Goal: Task Accomplishment & Management: Use online tool/utility

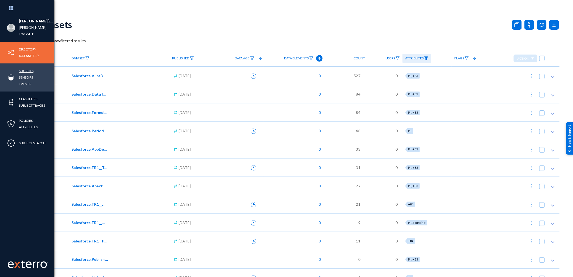
click at [31, 68] on link "Sources" at bounding box center [26, 71] width 15 height 6
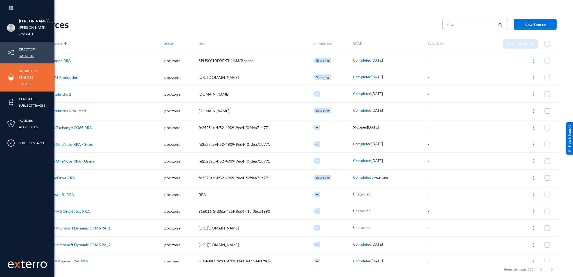
click at [28, 56] on link "Datasets" at bounding box center [26, 56] width 15 height 6
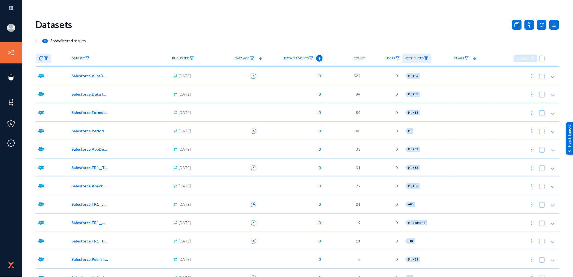
click at [42, 54] on link at bounding box center [43, 58] width 15 height 9
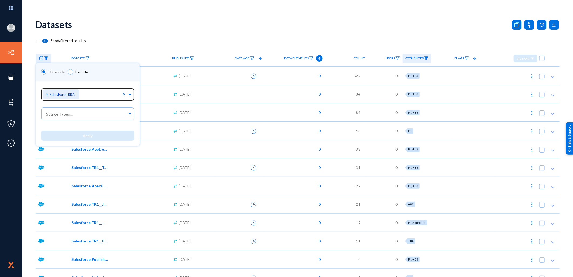
click at [47, 92] on span "×" at bounding box center [48, 93] width 4 height 5
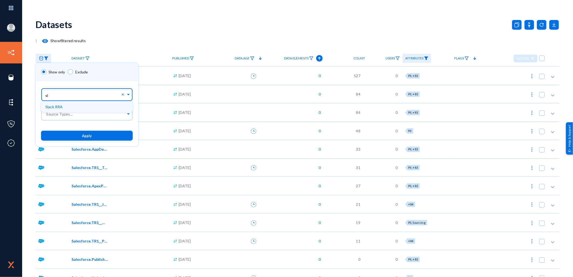
type input "s"
click at [61, 107] on span "Slack RRA" at bounding box center [53, 106] width 17 height 5
type input "s"
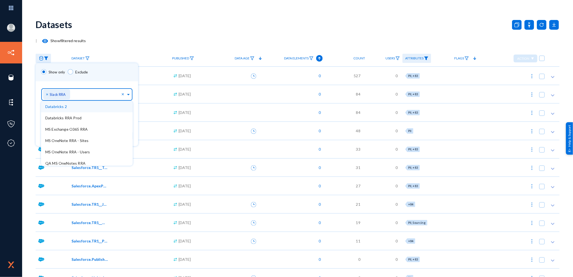
click at [118, 68] on div "Show only Exclude" at bounding box center [87, 72] width 102 height 18
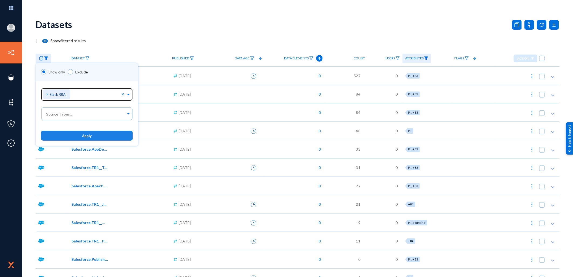
click at [91, 134] on span "Apply" at bounding box center [87, 135] width 10 height 4
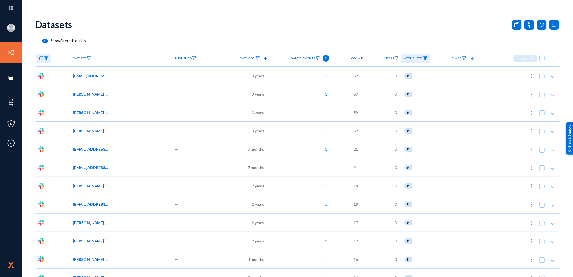
click at [420, 60] on link "Attributes" at bounding box center [415, 58] width 29 height 9
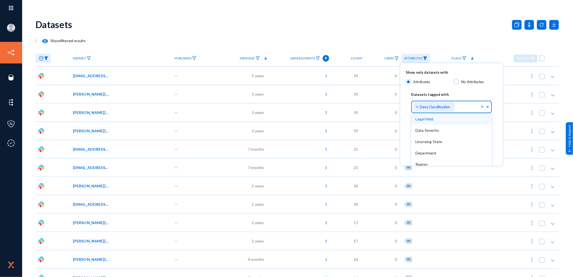
click at [428, 103] on div "× Data Classification" at bounding box center [433, 107] width 41 height 10
click at [427, 103] on div "× Data Classification" at bounding box center [433, 107] width 41 height 10
click at [427, 52] on div at bounding box center [286, 138] width 573 height 277
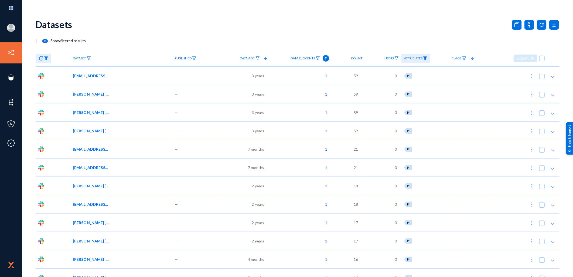
click at [45, 41] on mat-icon "visibility" at bounding box center [45, 41] width 6 height 6
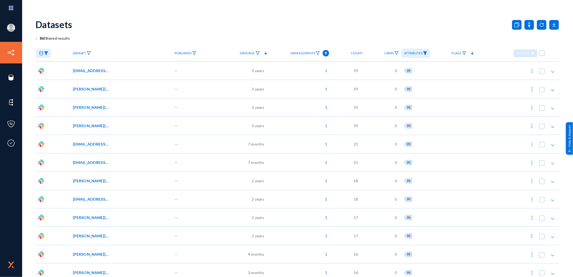
click at [84, 88] on span "lisa.bresciani@russellreynolds.com/Public Channel/collab-whatsapp/SCIM Phone Nu…" at bounding box center [91, 89] width 36 height 6
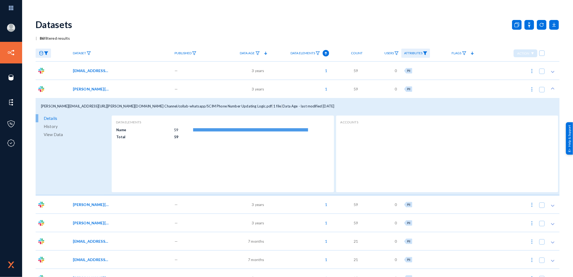
click at [49, 133] on span "View Data" at bounding box center [53, 134] width 19 height 8
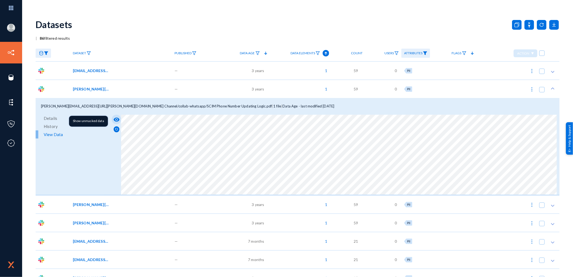
click at [117, 118] on mat-icon "visibility" at bounding box center [116, 119] width 6 height 6
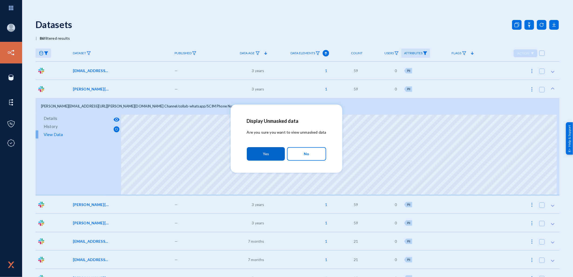
click at [257, 154] on button "Yes" at bounding box center [266, 153] width 38 height 13
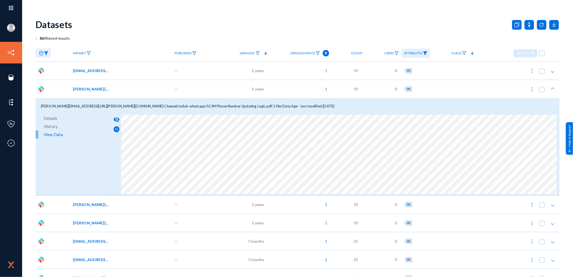
click at [551, 89] on icon at bounding box center [552, 88] width 5 height 5
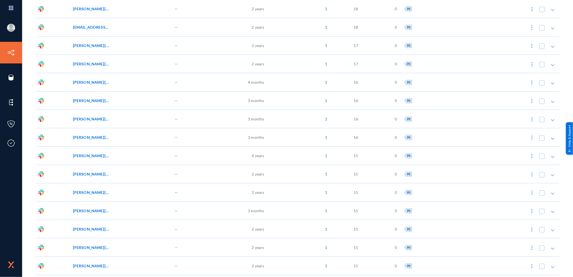
scroll to position [180, 0]
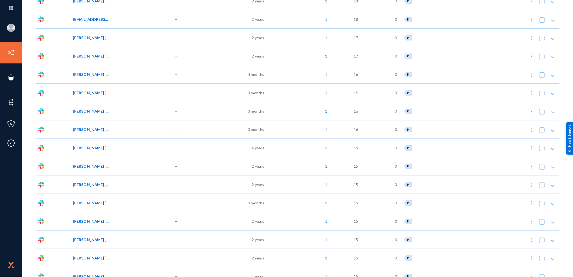
click at [93, 205] on div "lisa.bresciani@russellreynolds.com/Private Channel/FC:F095LUFAK2M:Open items fo…" at bounding box center [121, 202] width 102 height 18
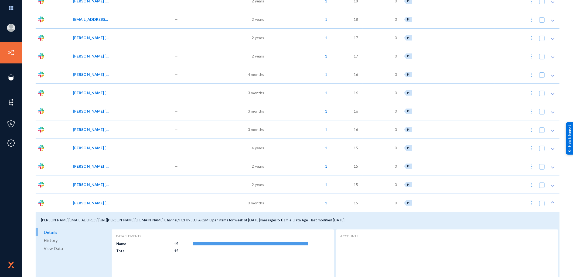
click at [53, 247] on span "View Data" at bounding box center [53, 248] width 19 height 8
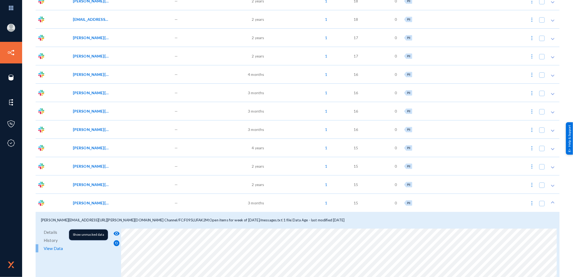
click at [117, 232] on mat-icon "visibility" at bounding box center [116, 233] width 6 height 6
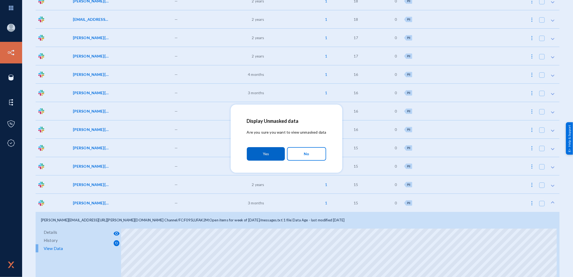
click at [262, 156] on button "Yes" at bounding box center [266, 153] width 38 height 13
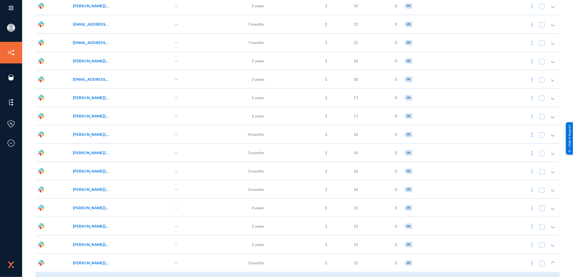
scroll to position [0, 0]
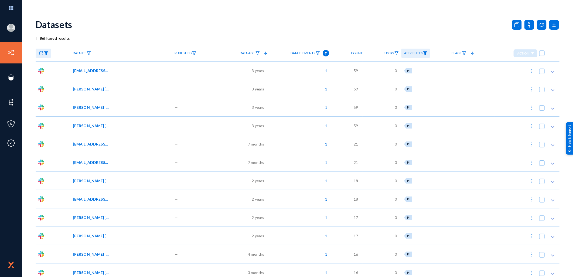
click at [423, 53] on img at bounding box center [425, 53] width 4 height 4
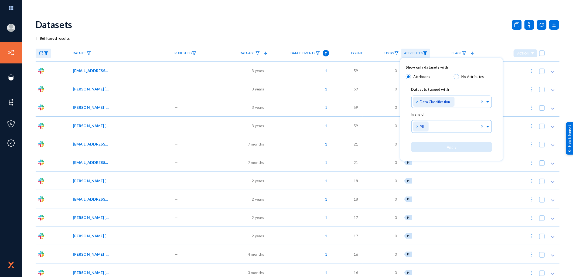
click at [238, 30] on div at bounding box center [286, 138] width 573 height 277
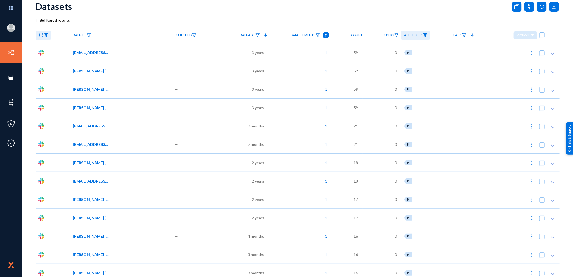
scroll to position [30, 0]
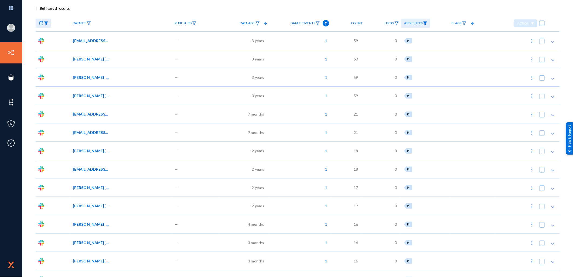
click at [94, 169] on span "Adria.Caffaro@russellreynolds.com/DM/dm-adrcaf--chawat/messages.txt" at bounding box center [91, 169] width 36 height 6
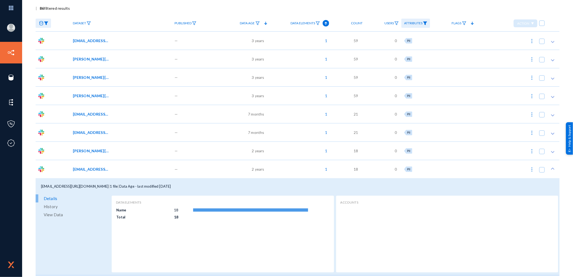
click at [54, 207] on span "History" at bounding box center [51, 206] width 14 height 8
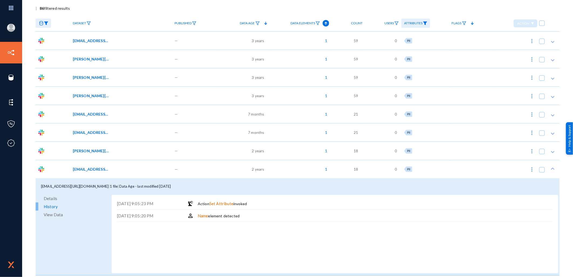
click at [52, 213] on span "View Data" at bounding box center [53, 214] width 19 height 8
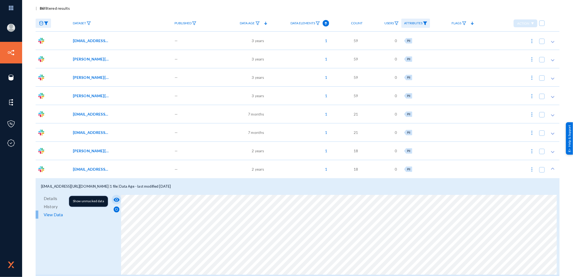
click at [116, 198] on mat-icon "visibility" at bounding box center [116, 199] width 6 height 6
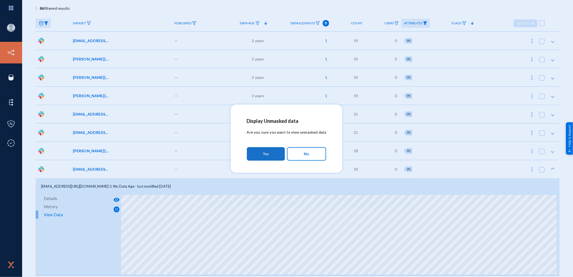
click at [261, 153] on button "Yes" at bounding box center [266, 153] width 38 height 13
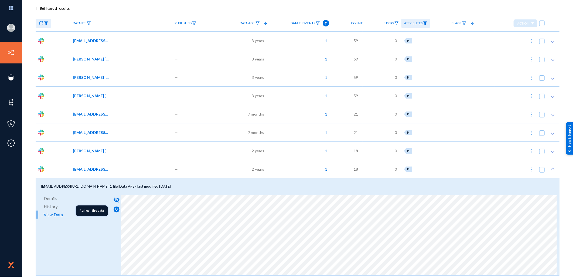
click at [117, 209] on img at bounding box center [117, 209] width 6 height 6
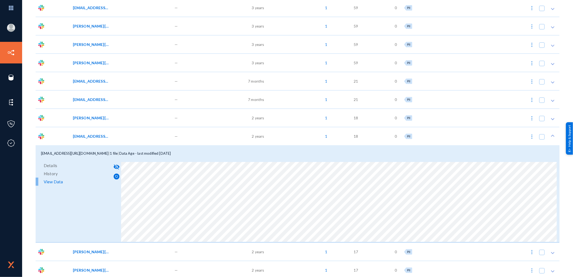
scroll to position [0, 0]
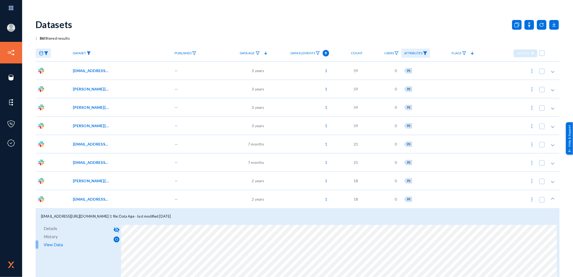
click at [88, 52] on img at bounding box center [89, 53] width 4 height 4
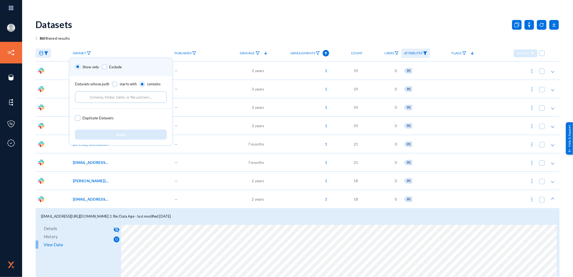
click at [88, 52] on div at bounding box center [286, 138] width 573 height 277
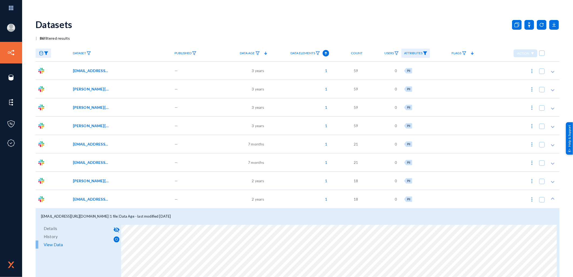
click at [424, 53] on img at bounding box center [425, 53] width 4 height 4
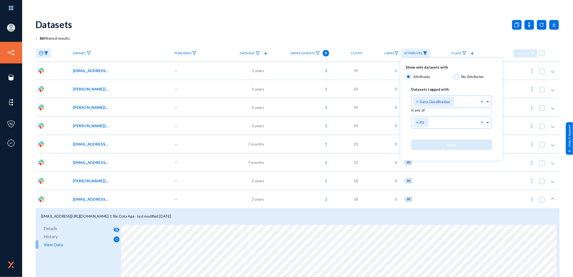
click at [286, 35] on div at bounding box center [286, 138] width 573 height 277
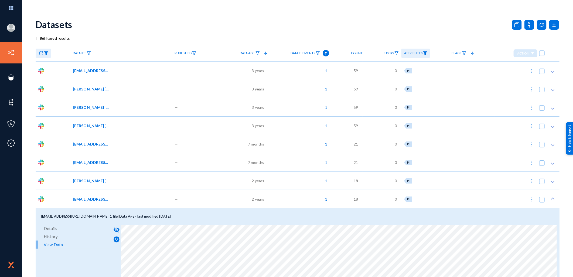
click at [552, 197] on icon at bounding box center [552, 198] width 5 height 5
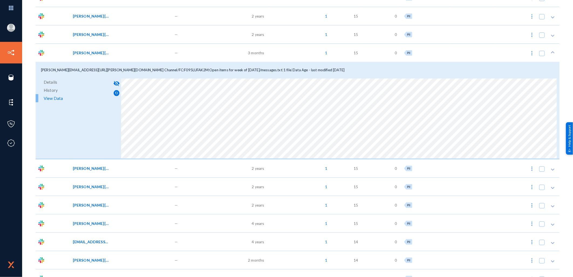
scroll to position [239, 0]
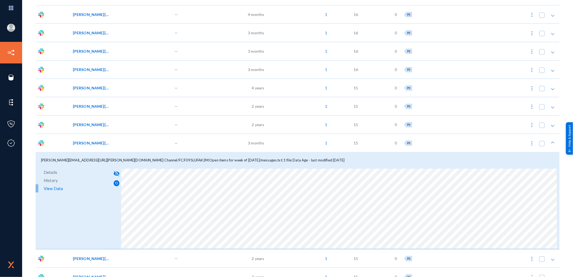
click at [550, 142] on icon at bounding box center [552, 142] width 5 height 5
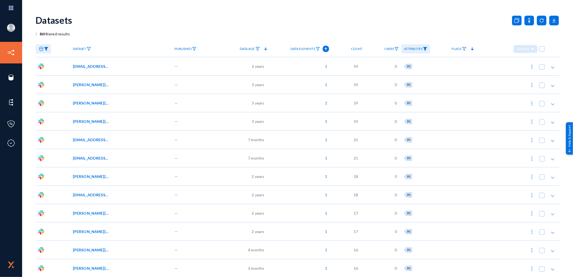
scroll to position [0, 0]
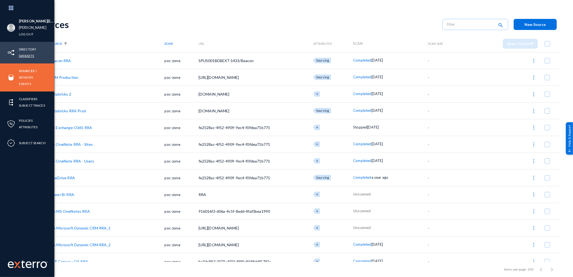
click at [27, 55] on link "Datasets" at bounding box center [26, 56] width 15 height 6
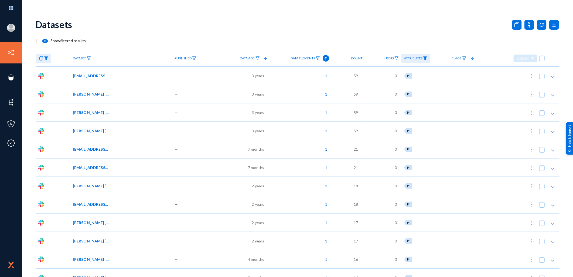
click at [47, 59] on img at bounding box center [46, 58] width 4 height 4
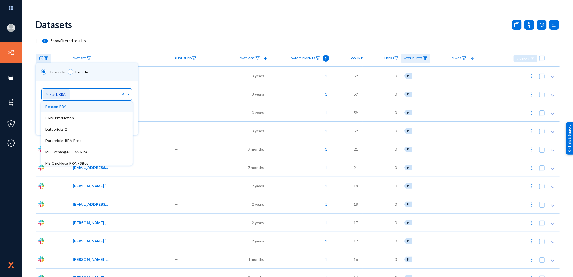
drag, startPoint x: 72, startPoint y: 93, endPoint x: 61, endPoint y: 92, distance: 10.8
click at [61, 92] on div "Sources... × Slack RRA" at bounding box center [82, 93] width 78 height 15
click at [45, 92] on div "× Slack RRA" at bounding box center [56, 94] width 27 height 10
click at [47, 93] on span "×" at bounding box center [48, 93] width 4 height 5
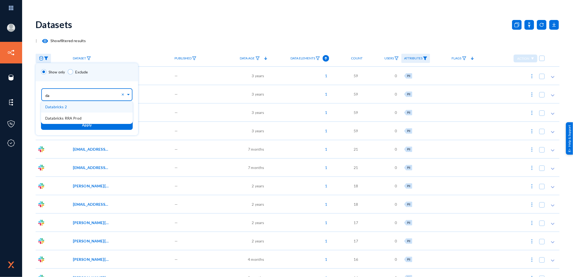
type input "dat"
click at [59, 105] on span "Databricks 2" at bounding box center [56, 106] width 22 height 5
click at [80, 121] on button "Apply" at bounding box center [87, 125] width 92 height 10
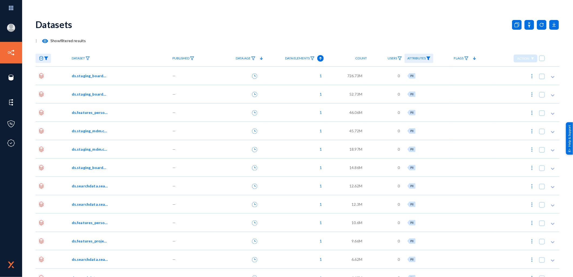
click at [46, 58] on img at bounding box center [46, 58] width 4 height 4
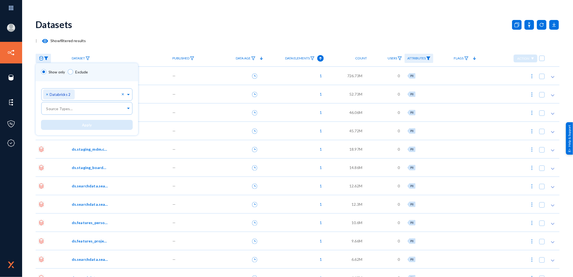
click at [138, 49] on div at bounding box center [286, 138] width 573 height 277
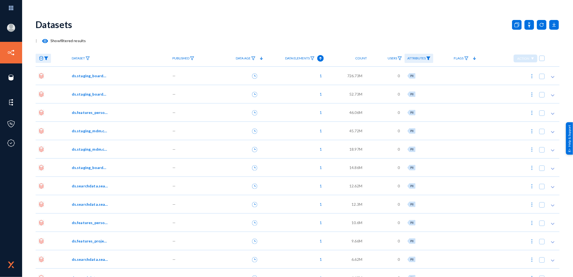
click at [427, 58] on img at bounding box center [428, 58] width 4 height 4
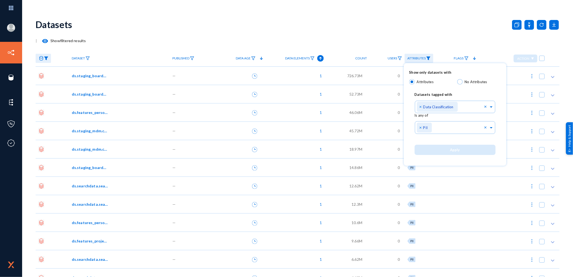
click at [307, 33] on div at bounding box center [286, 138] width 573 height 277
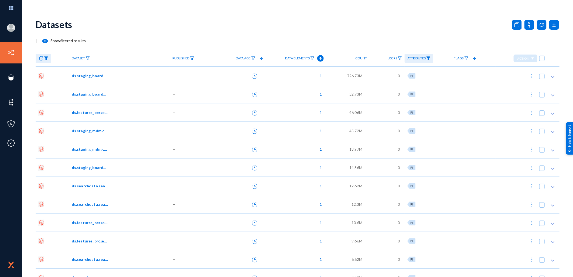
click at [43, 42] on mat-icon "visibility" at bounding box center [45, 41] width 6 height 6
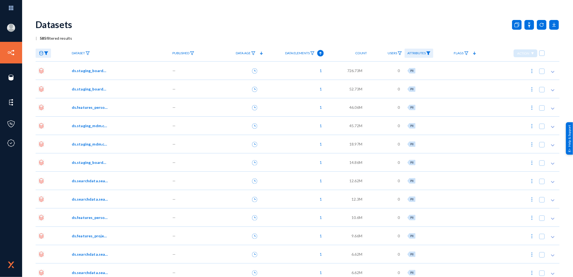
click at [428, 53] on img at bounding box center [428, 53] width 4 height 4
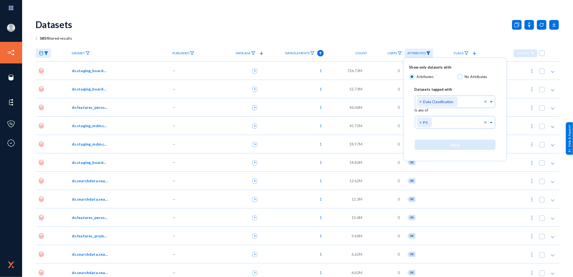
click at [428, 53] on div at bounding box center [286, 138] width 573 height 277
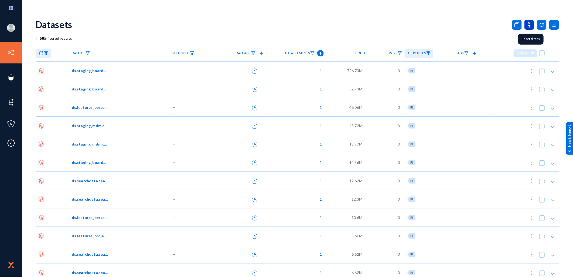
click at [529, 22] on icon at bounding box center [529, 25] width 10 height 10
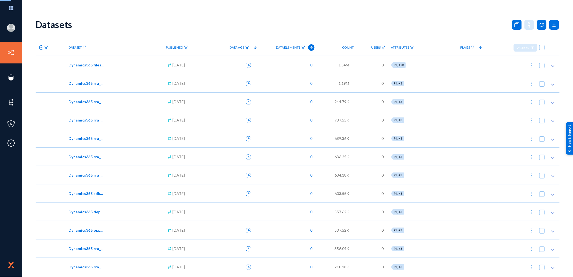
click at [427, 47] on div "Attributes" at bounding box center [422, 47] width 69 height 16
click at [43, 48] on icon at bounding box center [41, 47] width 4 height 4
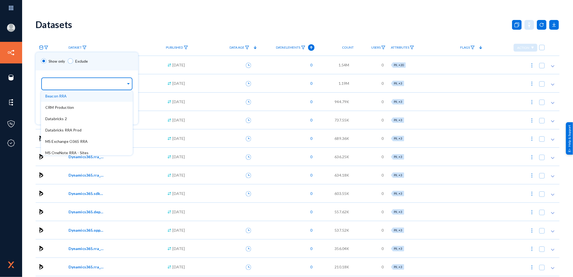
click at [55, 85] on input "text" at bounding box center [85, 84] width 81 height 5
type input "da"
click at [59, 94] on span "Databricks 2" at bounding box center [56, 96] width 22 height 5
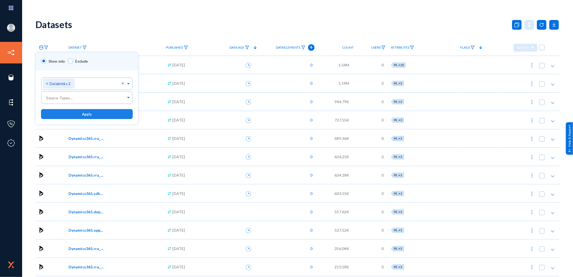
click at [78, 111] on button "Apply" at bounding box center [87, 114] width 92 height 10
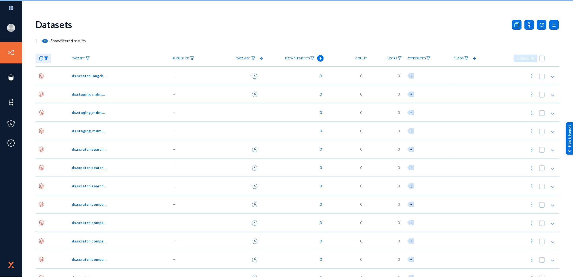
click at [405, 58] on link "Attributes" at bounding box center [419, 58] width 29 height 9
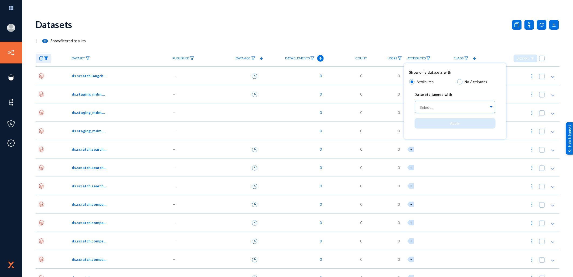
click at [426, 58] on div at bounding box center [286, 138] width 573 height 277
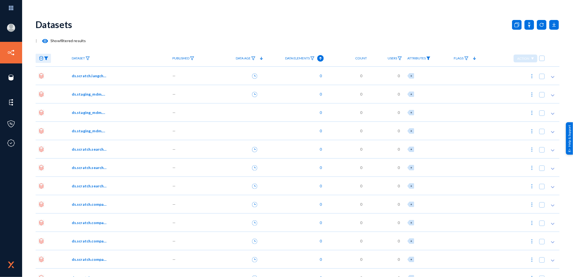
click at [426, 58] on img at bounding box center [428, 58] width 4 height 4
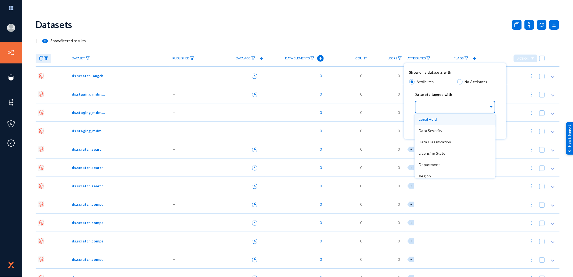
click at [425, 107] on input "text" at bounding box center [454, 107] width 70 height 5
click at [425, 142] on span "Data Classification" at bounding box center [435, 141] width 32 height 5
click at [470, 92] on div "Datasets tagged with" at bounding box center [455, 93] width 92 height 12
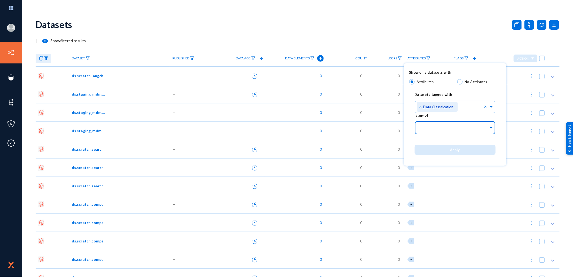
click at [452, 128] on input "text" at bounding box center [454, 128] width 70 height 5
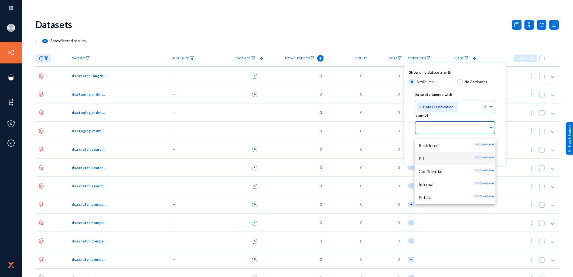
click at [431, 157] on div "PII Data Classification" at bounding box center [454, 158] width 81 height 13
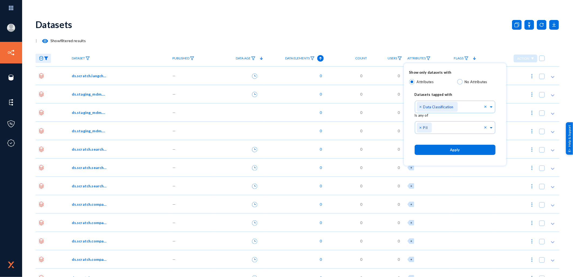
click at [493, 116] on ng-select "Select... × Data Classification ×" at bounding box center [454, 108] width 81 height 19
click at [455, 148] on span "Apply" at bounding box center [455, 150] width 10 height 4
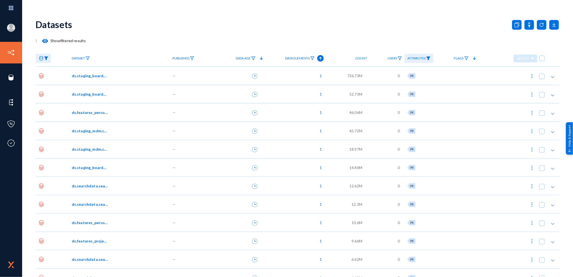
click at [45, 41] on mat-icon "visibility" at bounding box center [45, 41] width 6 height 6
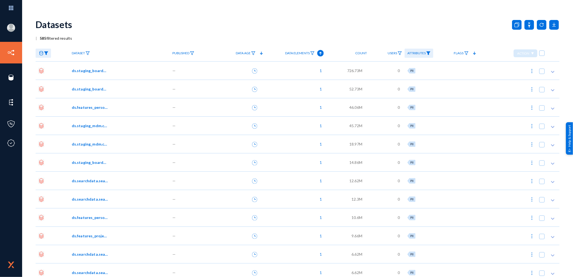
click at [90, 111] on div "ds.features_person.person_role" at bounding box center [119, 107] width 101 height 18
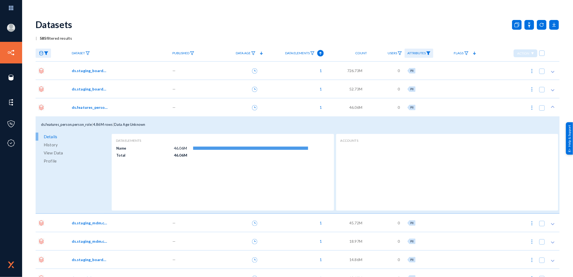
click at [57, 152] on span "View Data" at bounding box center [53, 153] width 19 height 8
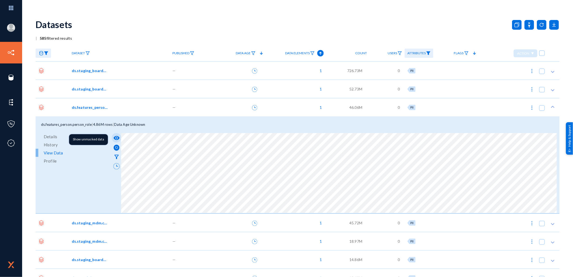
click at [115, 138] on mat-icon "visibility" at bounding box center [116, 138] width 6 height 6
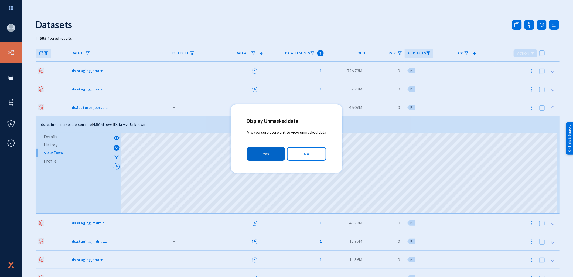
click at [261, 152] on button "Yes" at bounding box center [266, 153] width 38 height 13
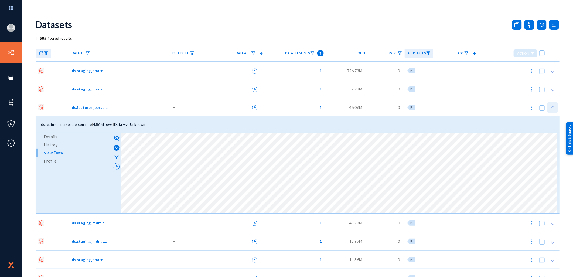
click at [553, 107] on icon at bounding box center [552, 106] width 5 height 5
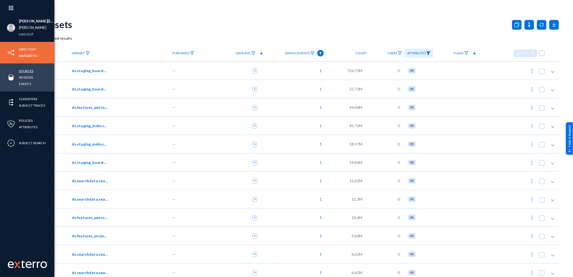
click at [30, 69] on link "Sources" at bounding box center [26, 71] width 15 height 6
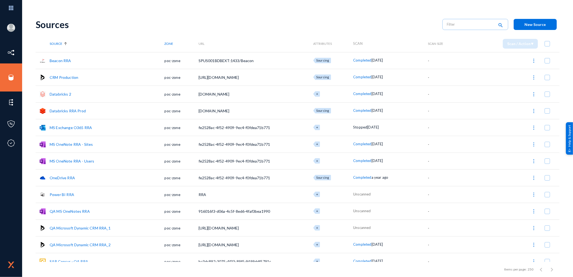
click at [546, 95] on span at bounding box center [546, 93] width 5 height 5
click at [547, 97] on input "checkbox" at bounding box center [547, 97] width 1 height 1
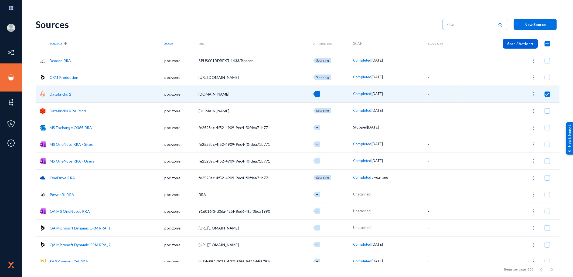
click at [532, 92] on img at bounding box center [533, 93] width 5 height 5
click at [511, 106] on button "Start Scan" at bounding box center [510, 107] width 55 height 13
checkbox input "false"
